Goal: Ask a question: Seek information or help from site administrators or community

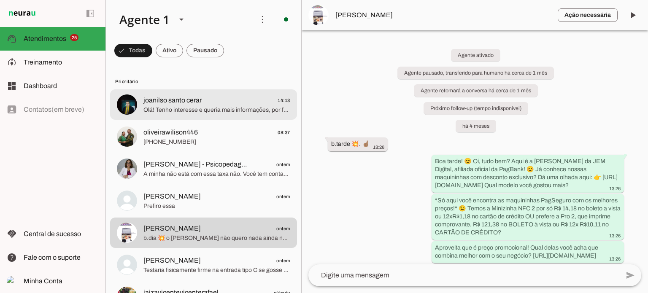
click at [216, 108] on span "Olá! Tenho interesse e queria mais informações, por favor." at bounding box center [216, 110] width 147 height 8
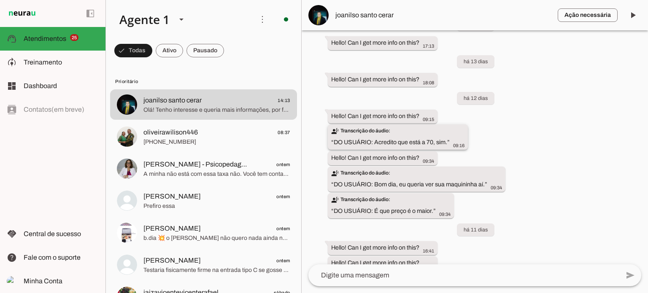
scroll to position [536, 0]
